Goal: Obtain resource: Download file/media

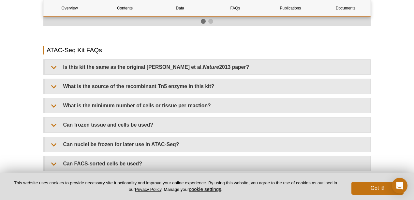
scroll to position [1151, 0]
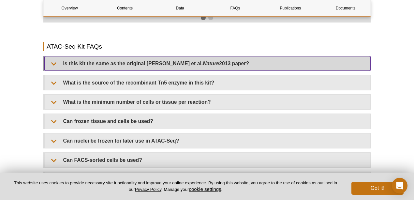
click at [102, 56] on summary "Is this kit the same as the original [PERSON_NAME] et al. Nature 2013 paper?" at bounding box center [207, 63] width 325 height 15
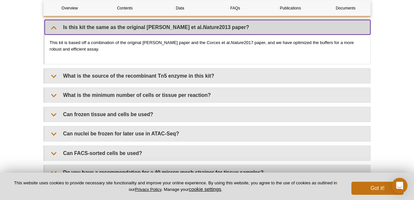
scroll to position [1194, 0]
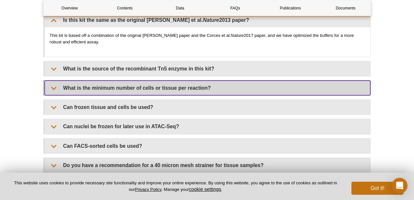
click at [176, 80] on summary "What is the minimum number of cells or tissue per reaction?" at bounding box center [207, 87] width 325 height 15
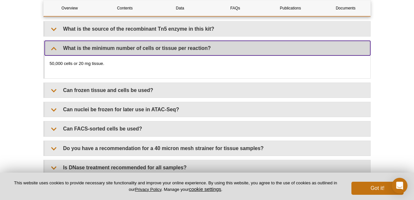
scroll to position [1237, 0]
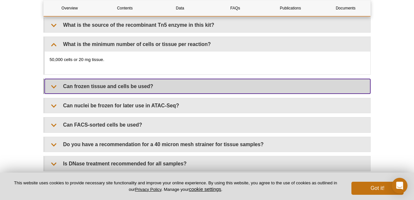
click at [202, 80] on summary "Can frozen tissue and cells be used?" at bounding box center [207, 86] width 325 height 15
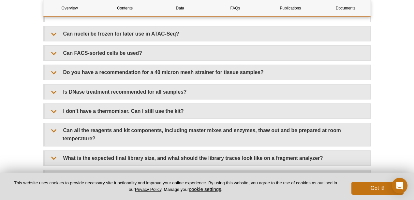
scroll to position [1346, 0]
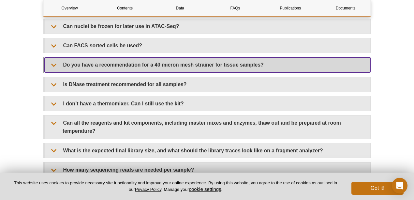
click at [223, 57] on summary "Do you have a recommendation for a 40 micron mesh strainer for tissue samples?" at bounding box center [207, 64] width 325 height 15
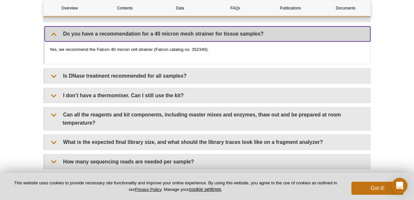
scroll to position [1389, 0]
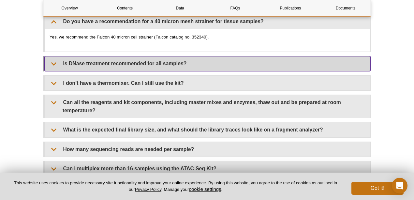
click at [211, 56] on summary "Is DNase treatment recommended for all samples?" at bounding box center [207, 63] width 325 height 15
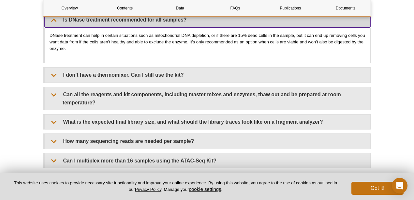
scroll to position [1454, 0]
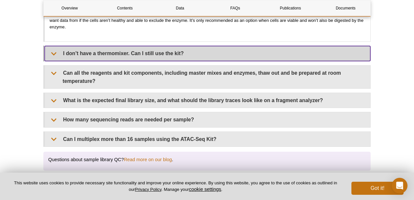
click at [193, 46] on summary "I don’t have a thermomixer. Can I still use the kit?" at bounding box center [207, 53] width 325 height 15
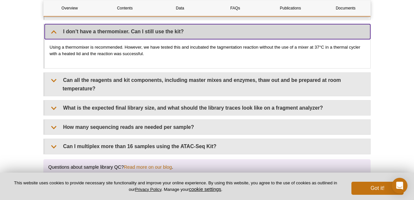
scroll to position [1498, 0]
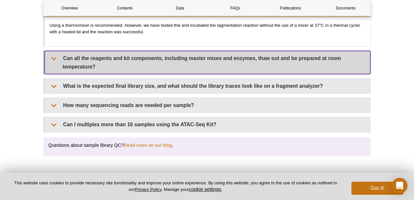
click at [264, 54] on summary "Can all the reagents and kit components, including master mixes and enzymes, th…" at bounding box center [207, 62] width 325 height 23
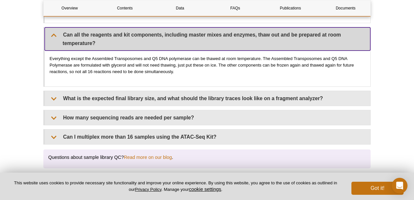
scroll to position [1541, 0]
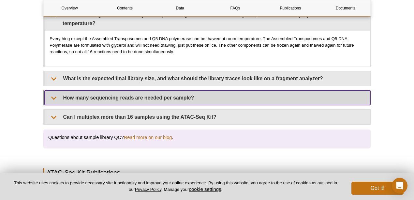
click at [184, 90] on summary "How many sequencing reads are needed per sample?" at bounding box center [207, 97] width 325 height 15
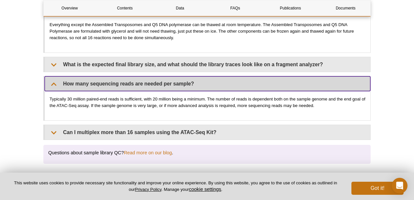
scroll to position [1563, 0]
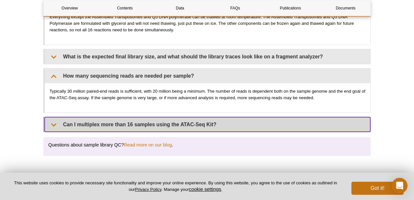
click at [194, 117] on summary "Can I multiplex more than 16 samples using the ATAC-Seq Kit?" at bounding box center [207, 124] width 325 height 15
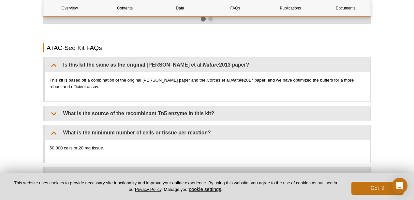
scroll to position [1192, 0]
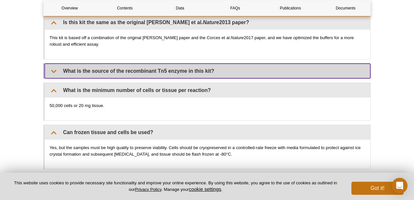
click at [177, 65] on summary "What is the source of the recombinant Tn5 enzyme in this kit?" at bounding box center [207, 71] width 325 height 15
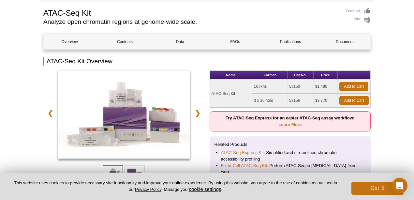
scroll to position [51, 0]
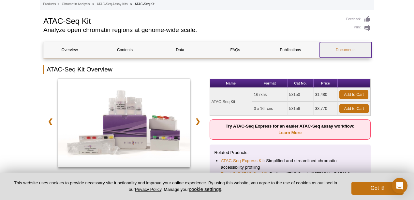
click at [350, 48] on link "Documents" at bounding box center [345, 50] width 52 height 16
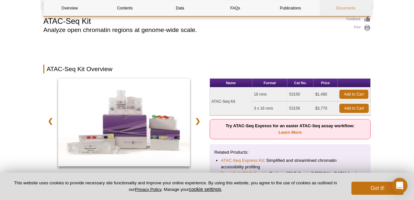
scroll to position [2086, 0]
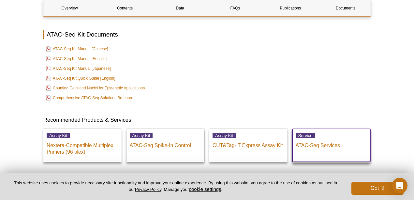
click at [323, 141] on div "Service ATAC-Seq Services" at bounding box center [331, 142] width 78 height 26
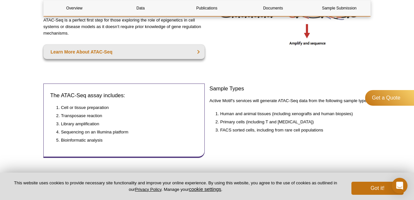
scroll to position [282, 0]
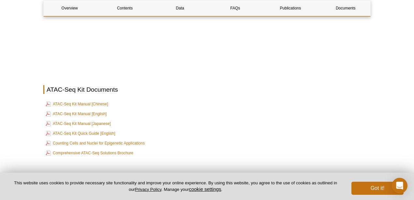
scroll to position [1537, 0]
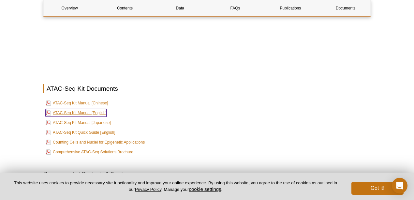
click at [85, 109] on link "ATAC-Seq Kit Manual [English]" at bounding box center [76, 113] width 61 height 8
